Goal: Task Accomplishment & Management: Manage account settings

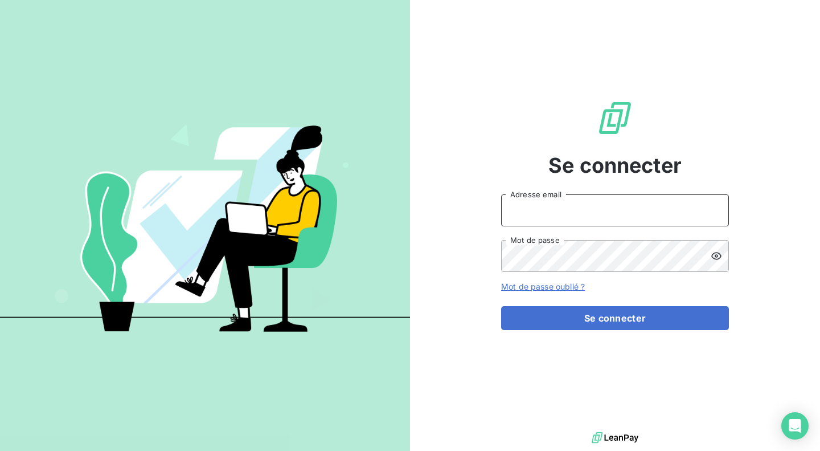
click at [549, 219] on input "Adresse email" at bounding box center [615, 210] width 228 height 32
click at [0, 450] on com-1password-button at bounding box center [0, 451] width 0 height 0
type input "a.giachetti@difineo.com"
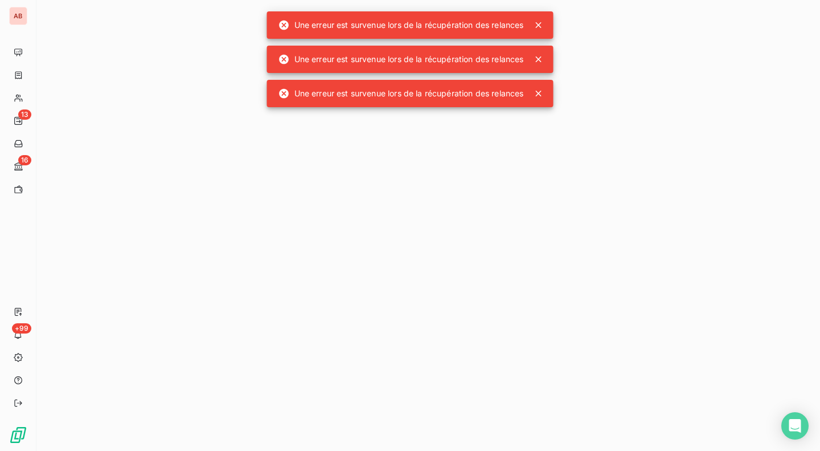
click at [539, 26] on icon at bounding box center [539, 25] width 6 height 6
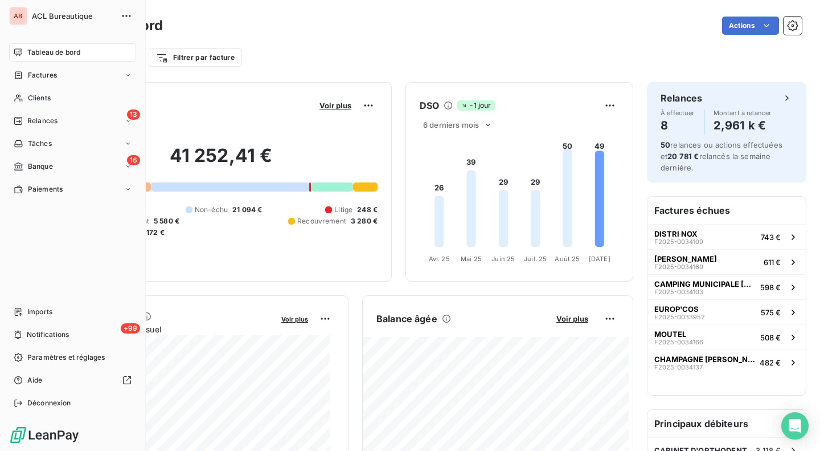
click at [21, 76] on icon at bounding box center [18, 74] width 7 height 7
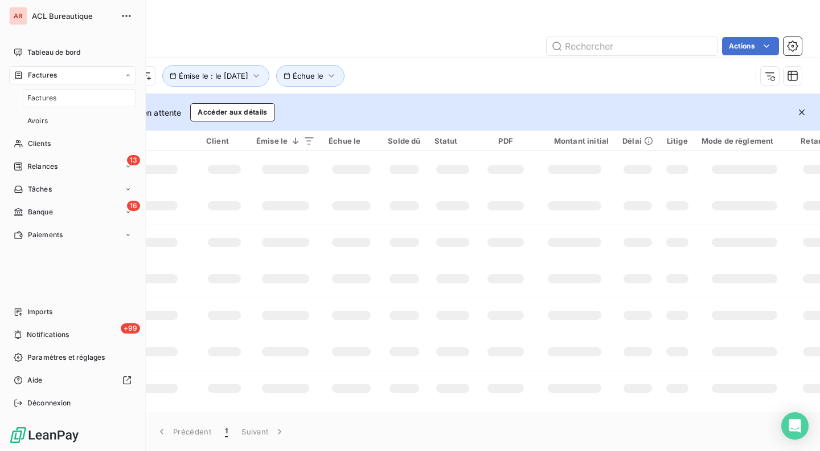
click at [62, 95] on div "Factures" at bounding box center [79, 98] width 113 height 18
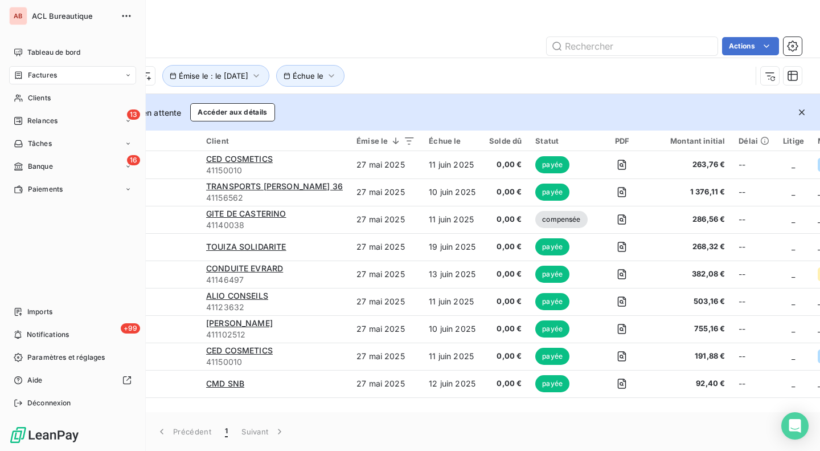
click at [32, 81] on div "Factures" at bounding box center [72, 75] width 127 height 18
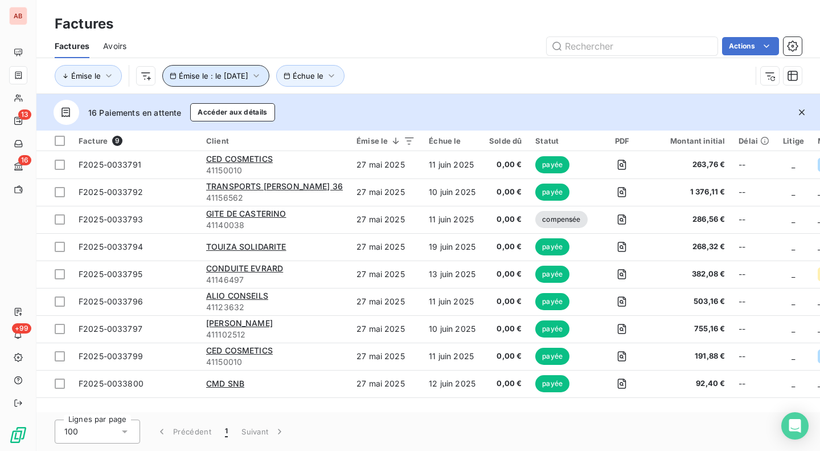
click at [236, 76] on span "Émise le : le [DATE]" at bounding box center [214, 75] width 70 height 9
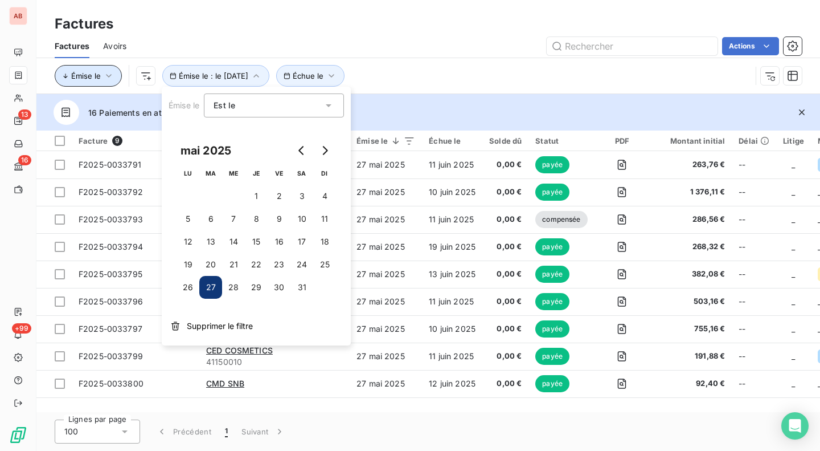
click at [108, 76] on icon "button" at bounding box center [109, 75] width 6 height 3
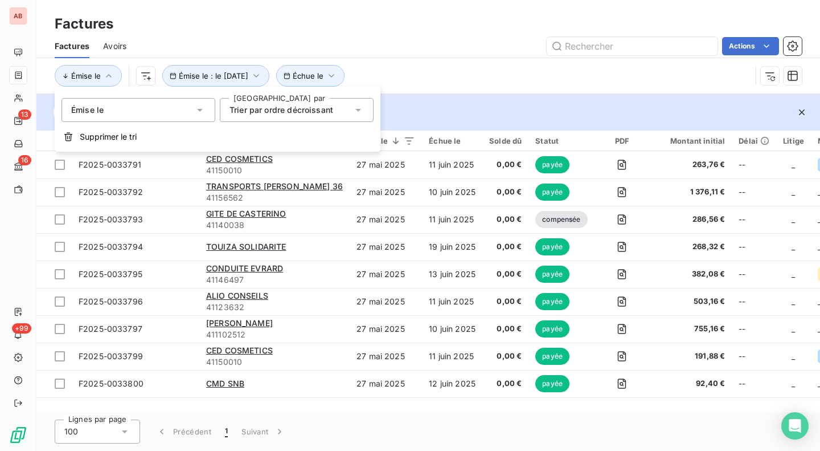
click at [120, 142] on span "Supprimer le tri" at bounding box center [108, 136] width 57 height 11
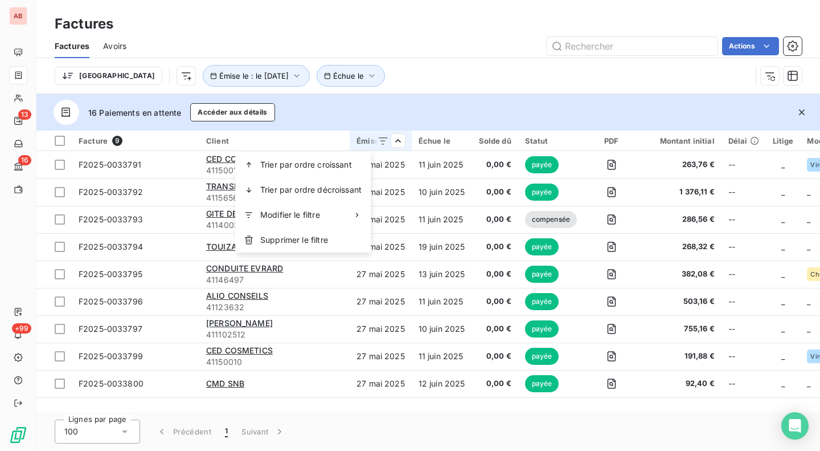
click at [339, 190] on span "Trier par ordre décroissant" at bounding box center [310, 189] width 101 height 11
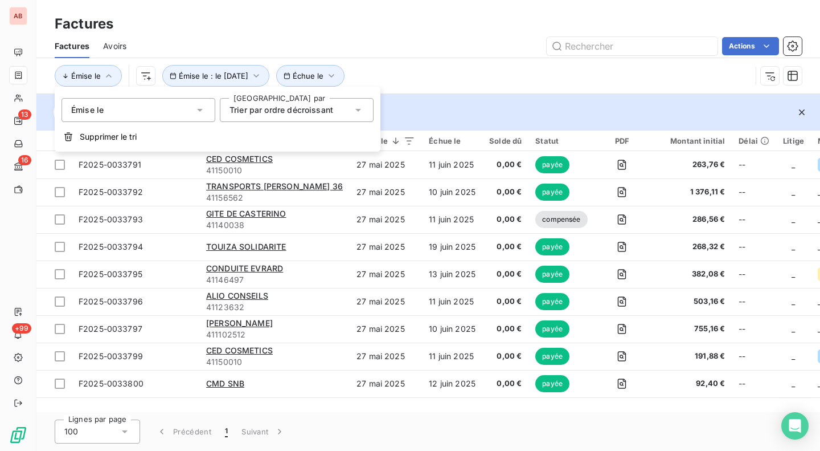
click at [423, 84] on div "Émise le Émise le : le [DATE] Échue le" at bounding box center [403, 76] width 697 height 22
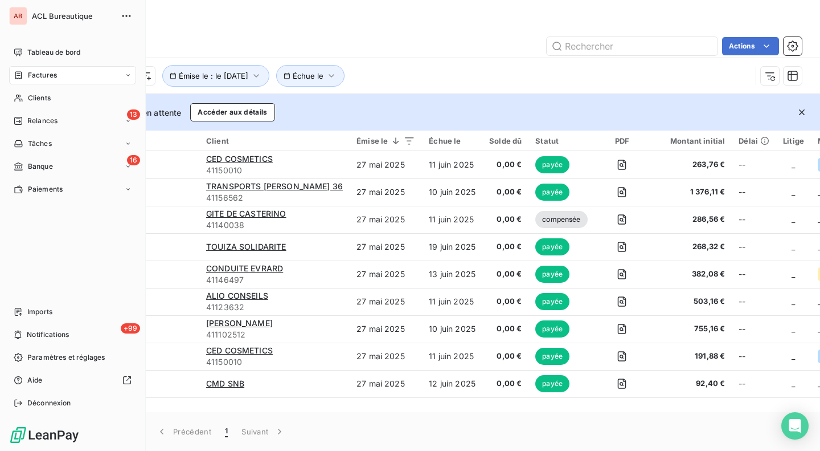
click at [21, 75] on icon at bounding box center [18, 74] width 7 height 7
click at [43, 93] on span "Factures" at bounding box center [41, 98] width 29 height 10
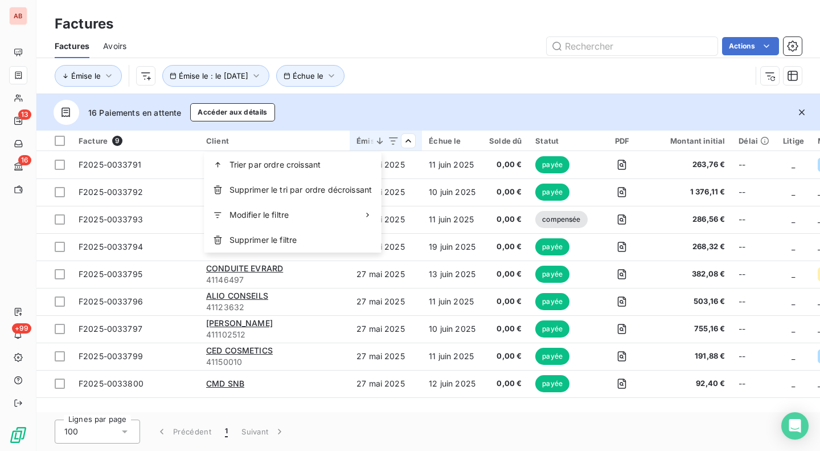
click at [362, 168] on div "Trier par ordre croissant" at bounding box center [293, 164] width 177 height 25
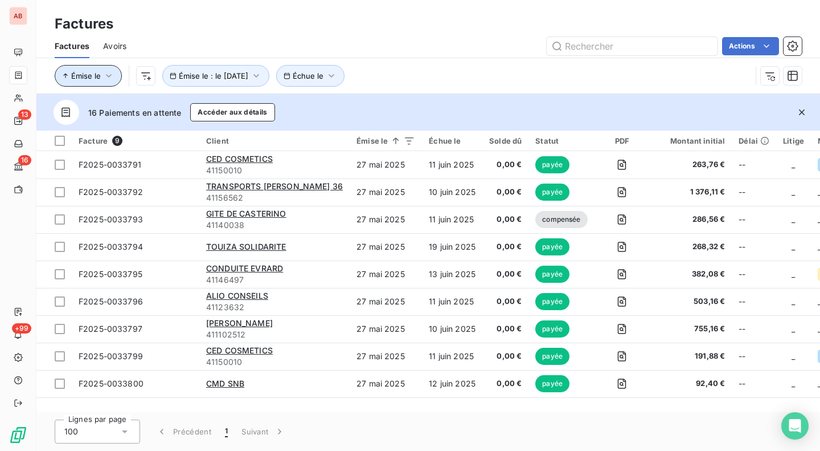
click at [87, 77] on span "Émise le" at bounding box center [86, 75] width 30 height 9
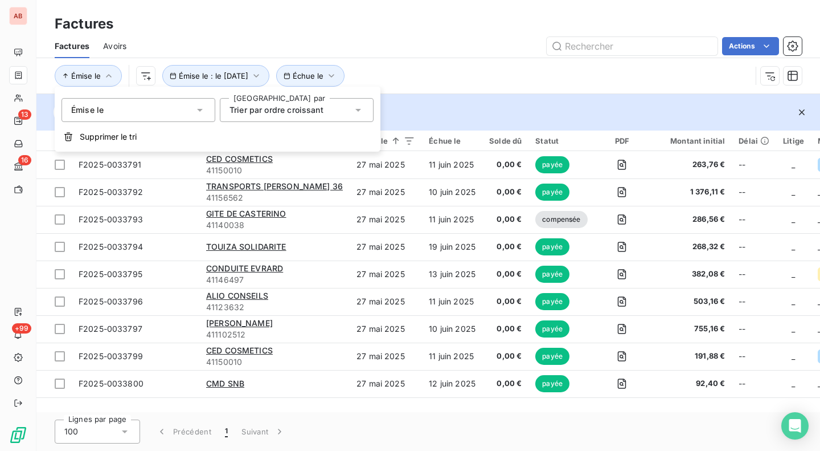
click at [120, 132] on span "Supprimer le tri" at bounding box center [108, 136] width 57 height 11
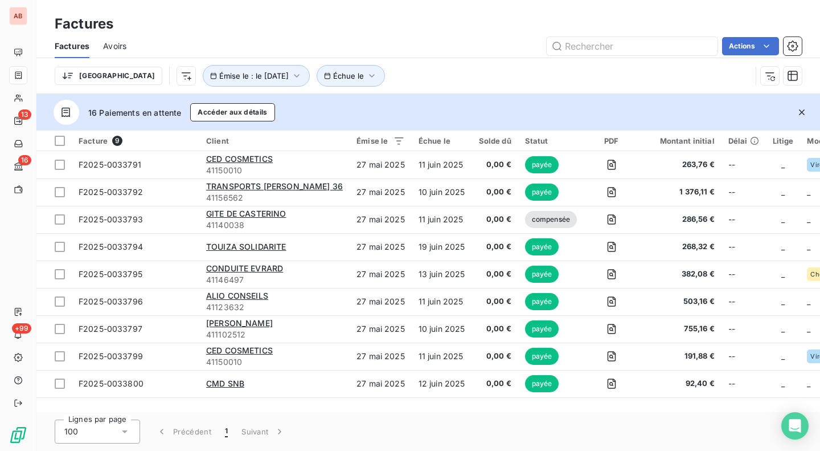
click at [802, 113] on icon "button" at bounding box center [801, 112] width 11 height 11
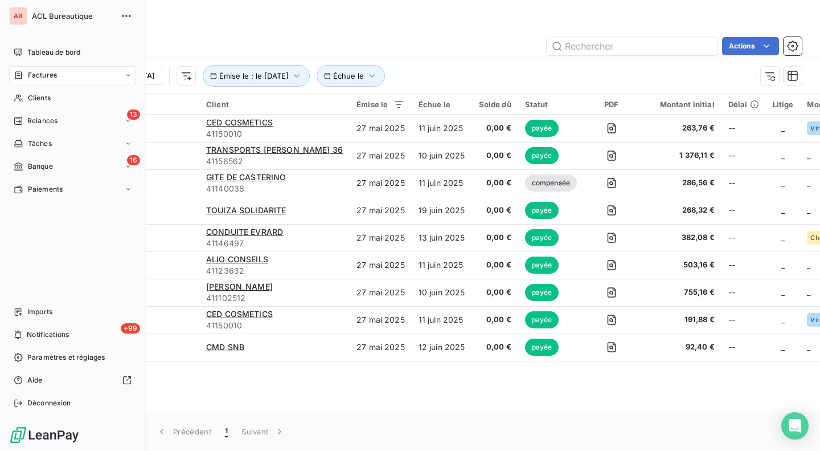
click at [48, 313] on span "Imports" at bounding box center [39, 312] width 25 height 10
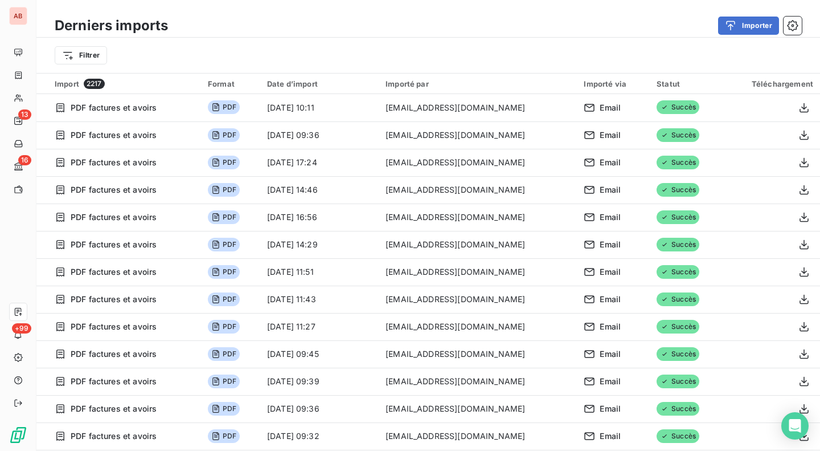
click at [789, 420] on icon "Open Intercom Messenger" at bounding box center [795, 426] width 14 height 14
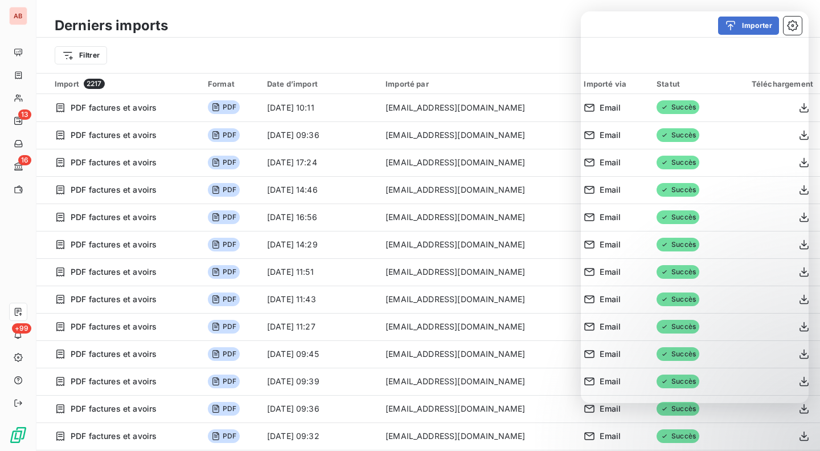
click at [455, 64] on div "Filtrer" at bounding box center [428, 55] width 747 height 22
click at [400, 55] on div "Filtrer" at bounding box center [428, 55] width 747 height 22
